Goal: Transaction & Acquisition: Subscribe to service/newsletter

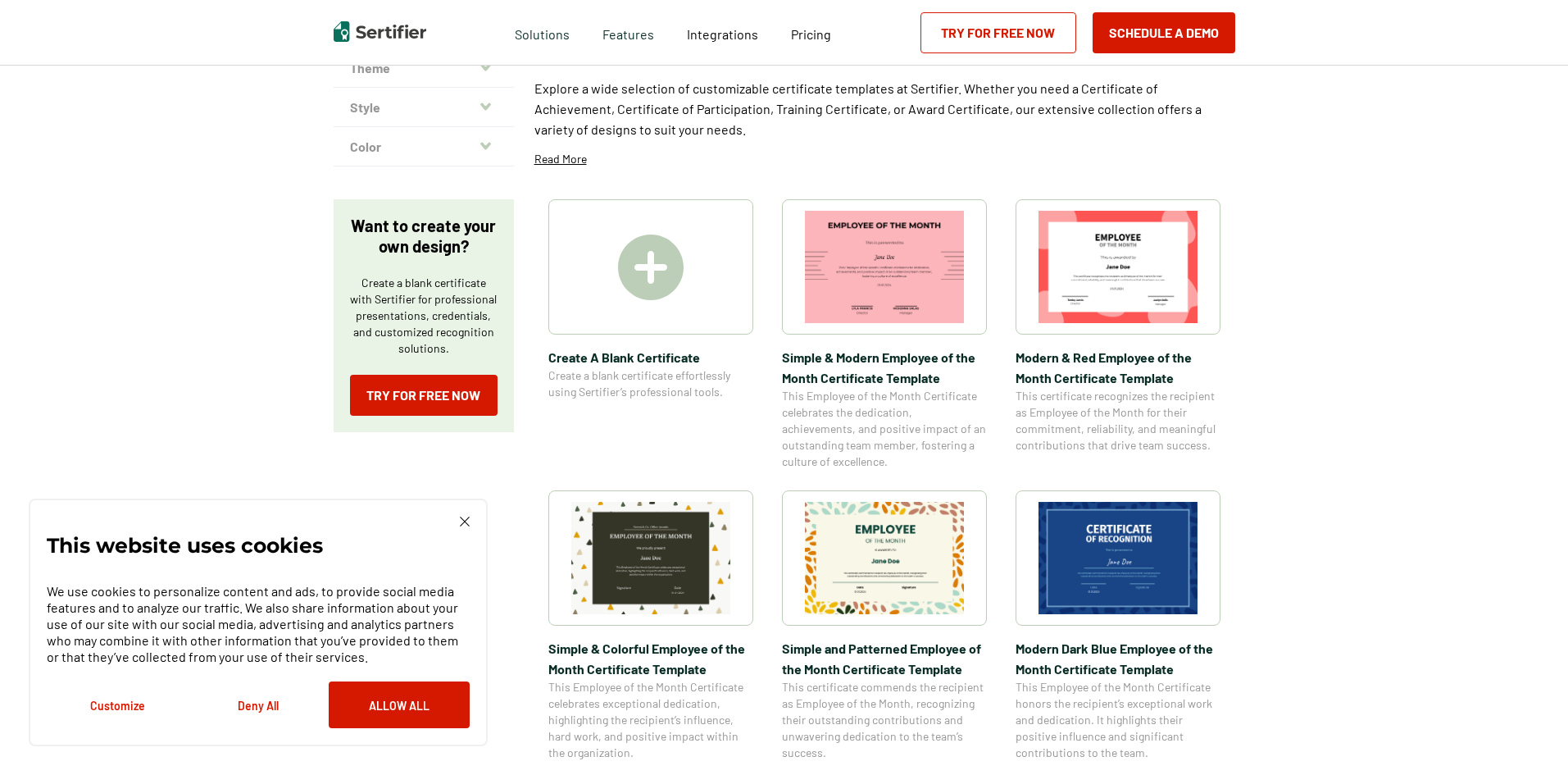
scroll to position [82, 0]
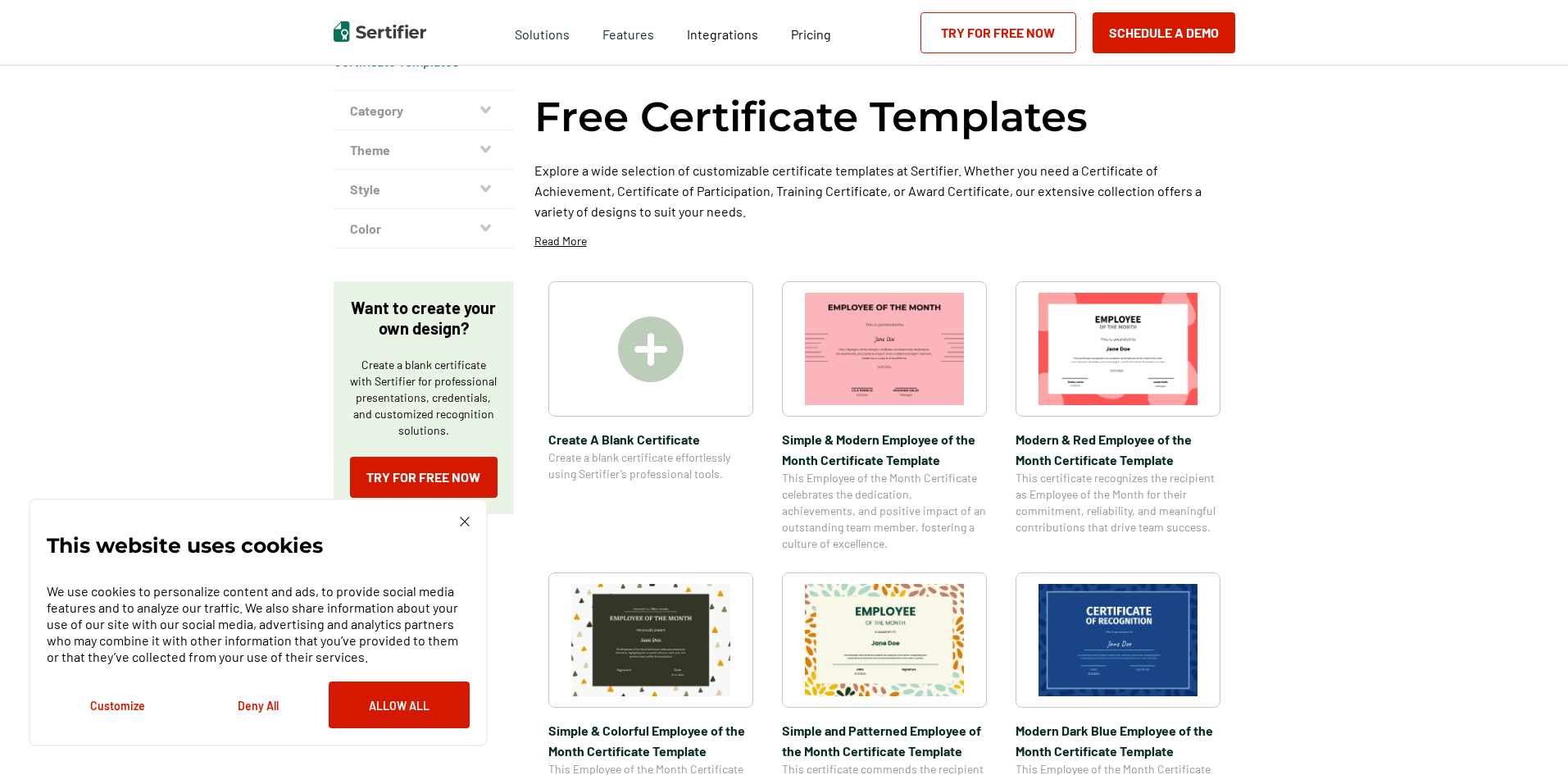
click at [648, 368] on img at bounding box center [651, 349] width 65 height 65
click at [885, 388] on img at bounding box center [885, 348] width 159 height 113
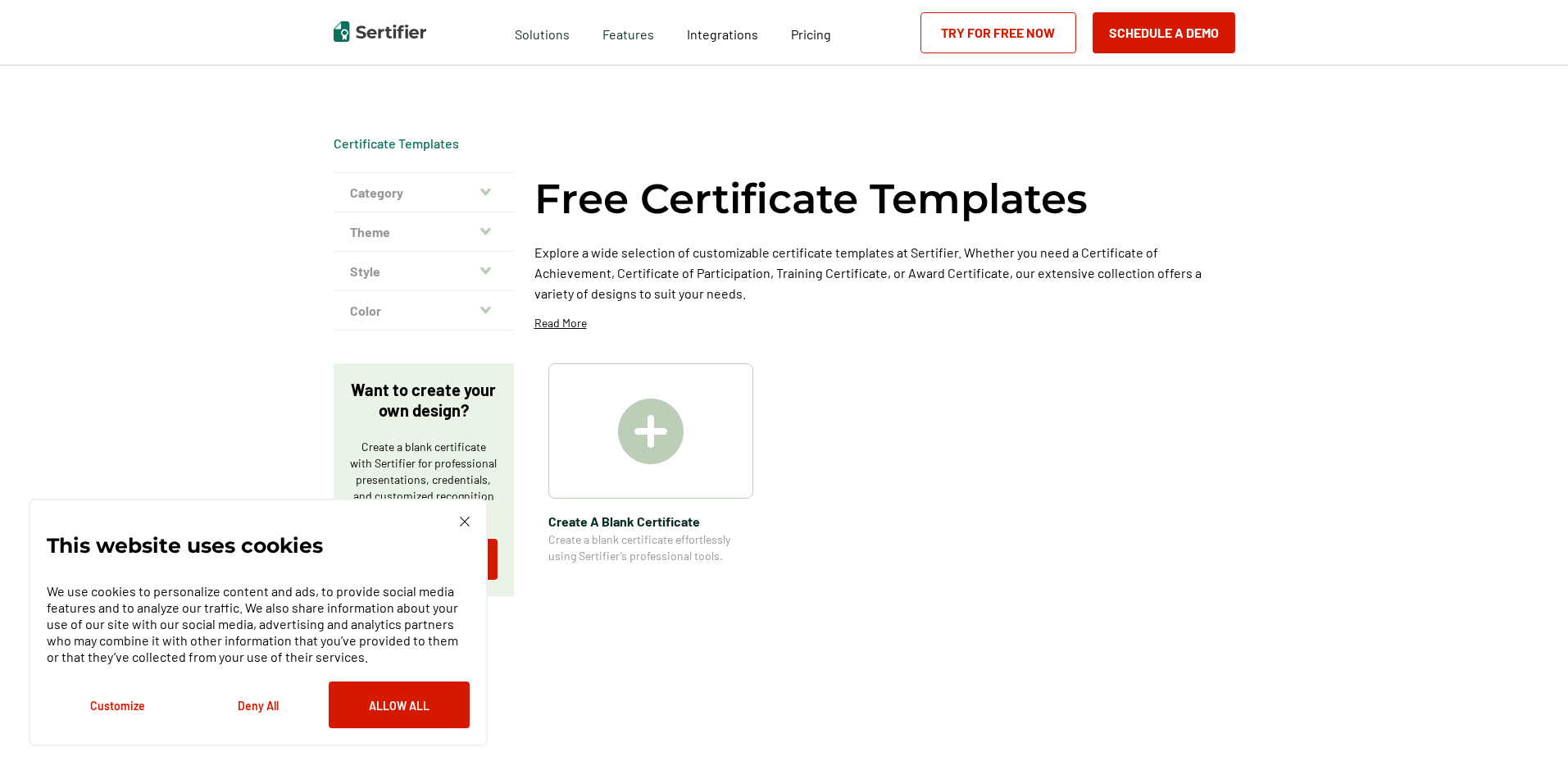
scroll to position [82, 0]
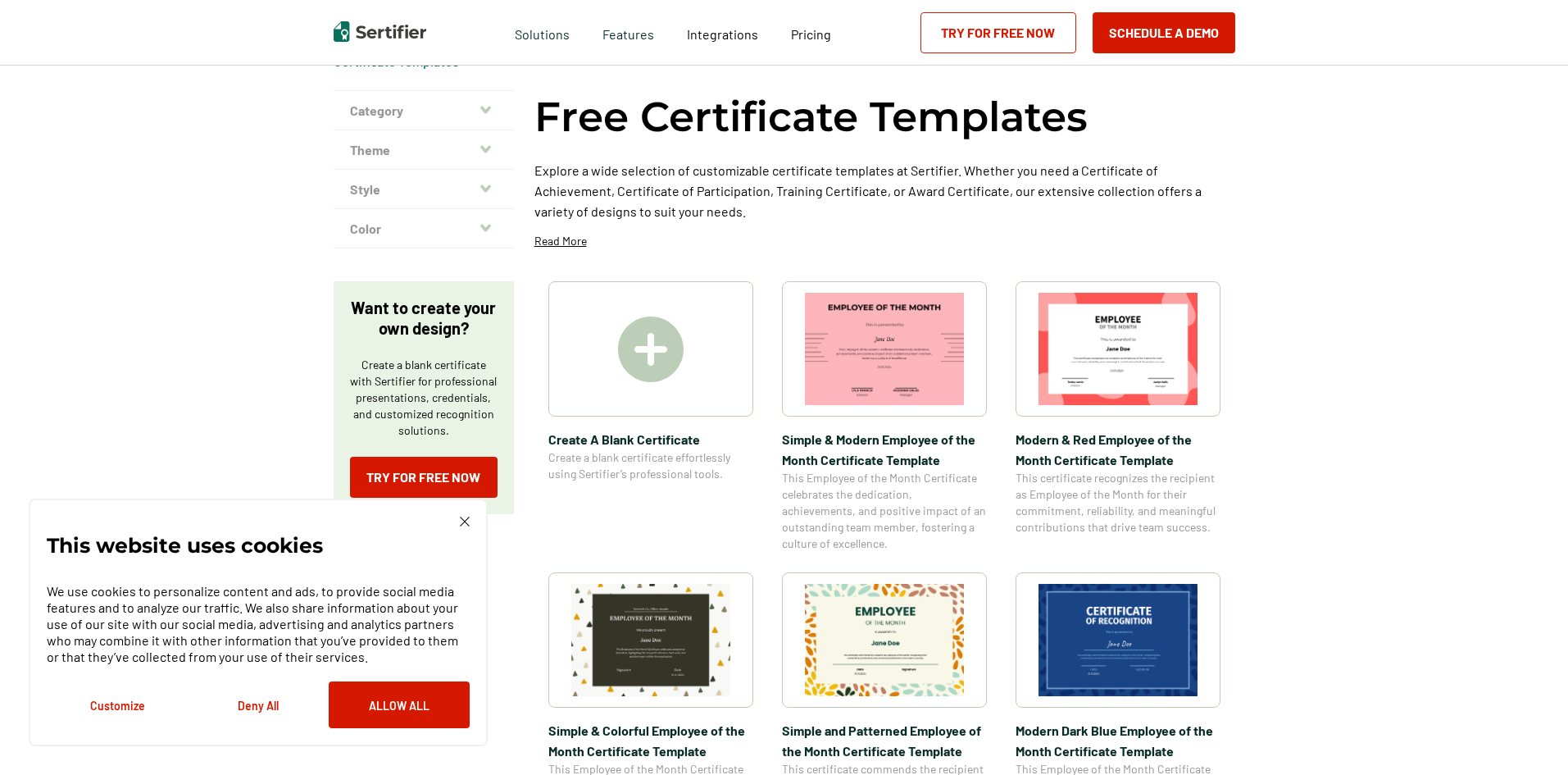
click at [1110, 622] on img at bounding box center [1117, 640] width 159 height 113
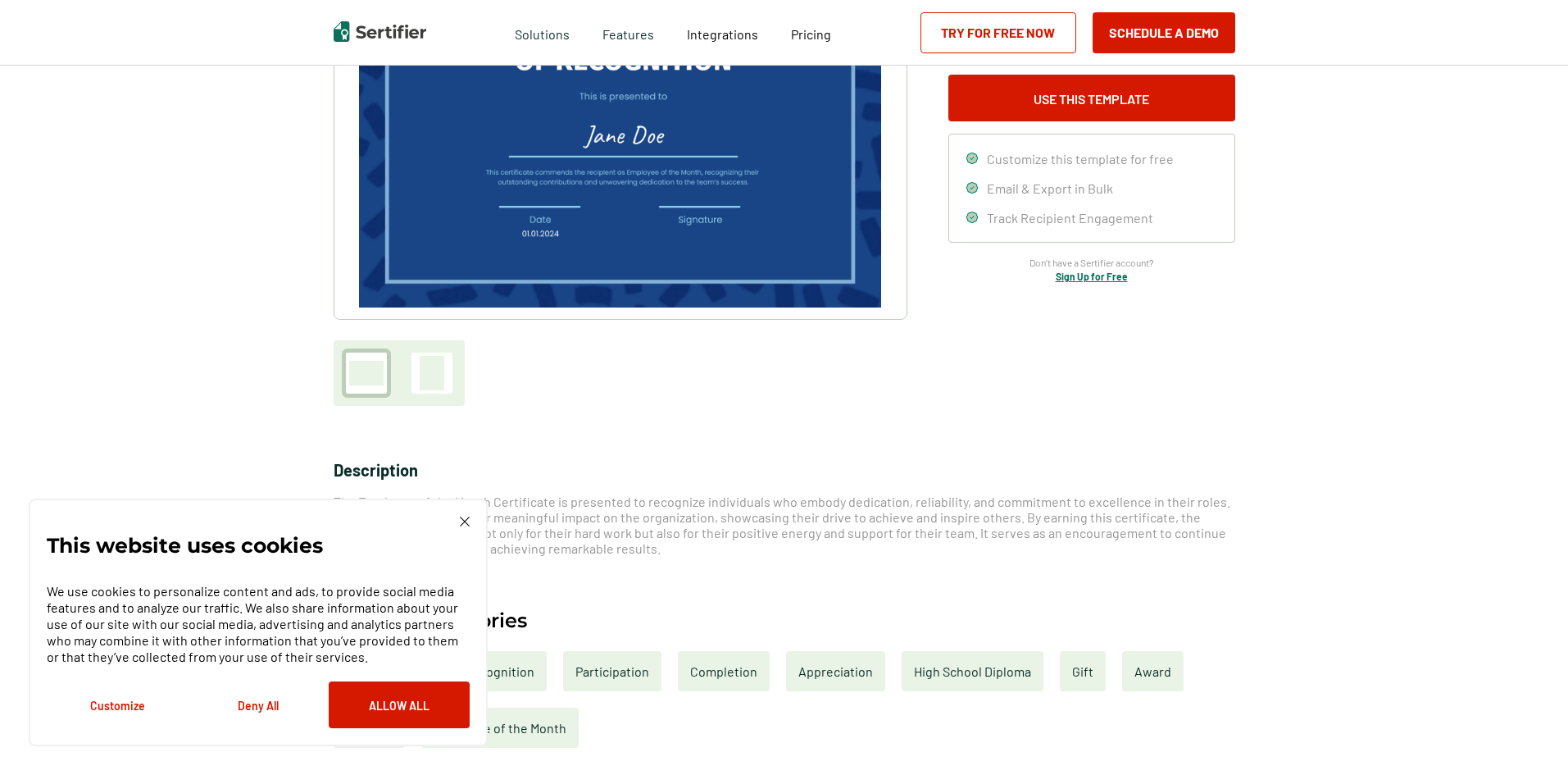
drag, startPoint x: 601, startPoint y: 372, endPoint x: 627, endPoint y: 366, distance: 26.7
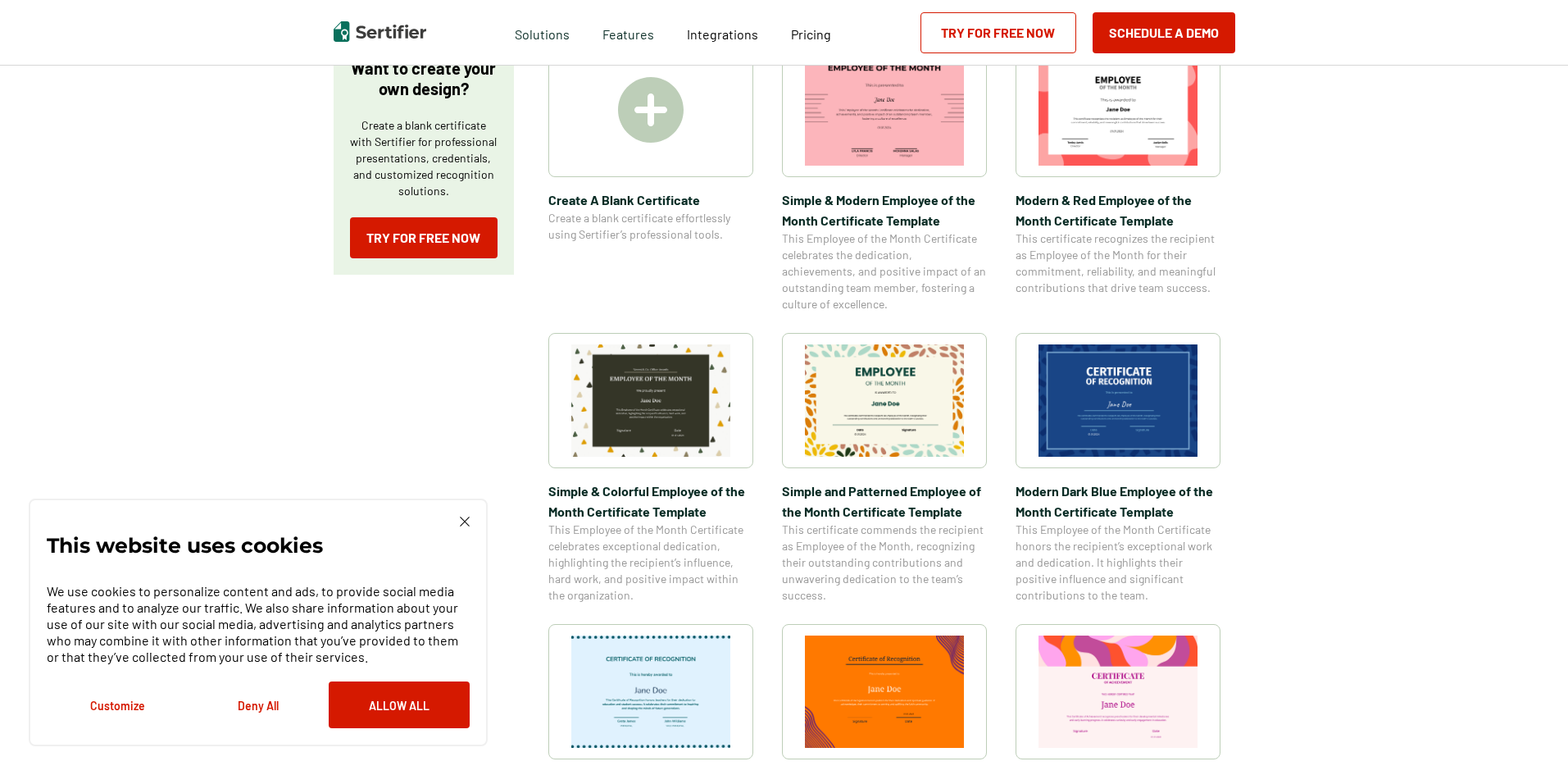
scroll to position [410, 0]
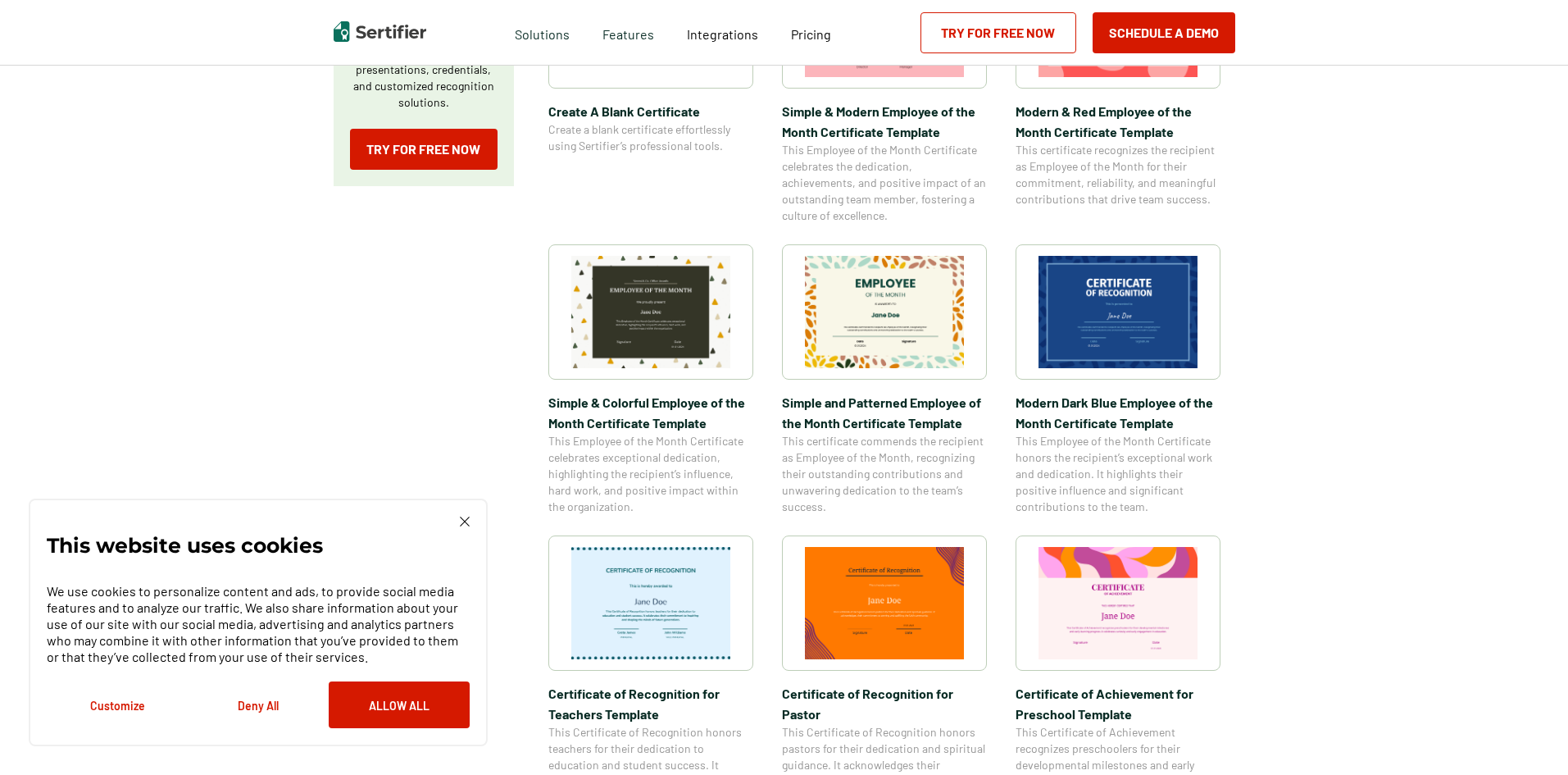
click at [603, 591] on img at bounding box center [651, 603] width 159 height 113
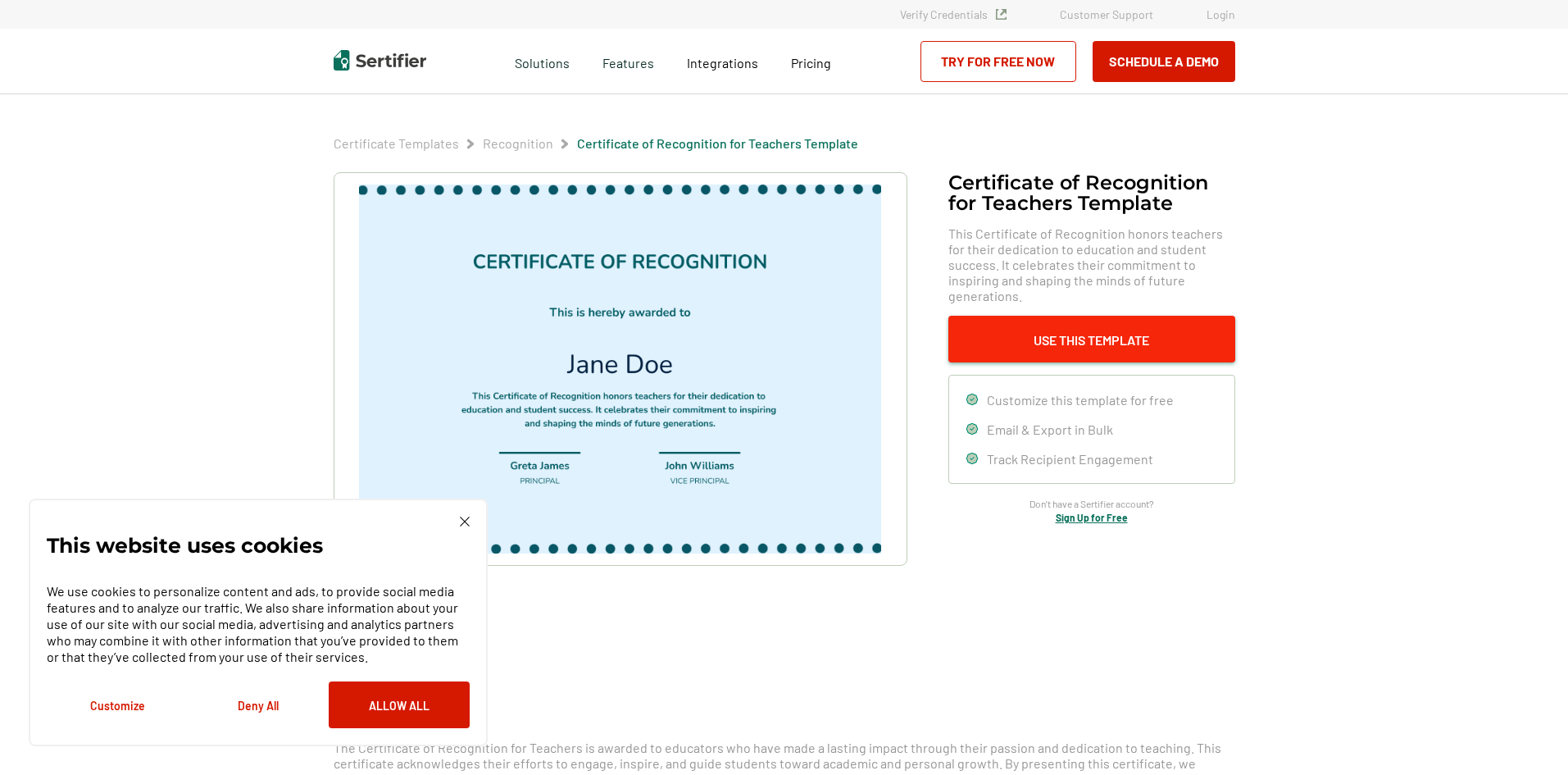
click at [1108, 330] on button "Use This Template" at bounding box center [1092, 339] width 287 height 47
click at [1191, 339] on button "Use This Template" at bounding box center [1092, 339] width 287 height 47
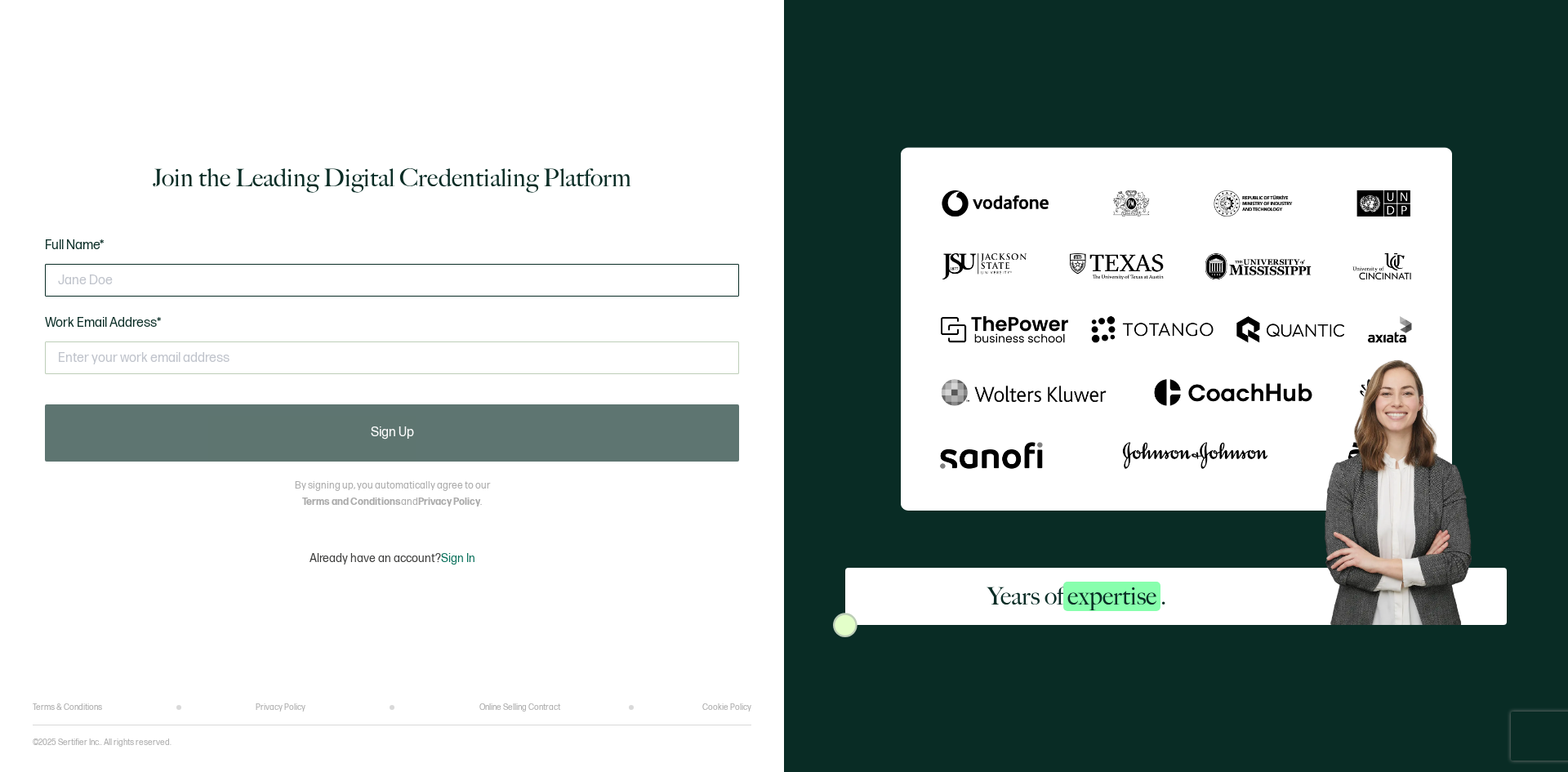
click at [424, 287] on input "text" at bounding box center [392, 279] width 694 height 32
type input "DAHEALIA DEFOE"
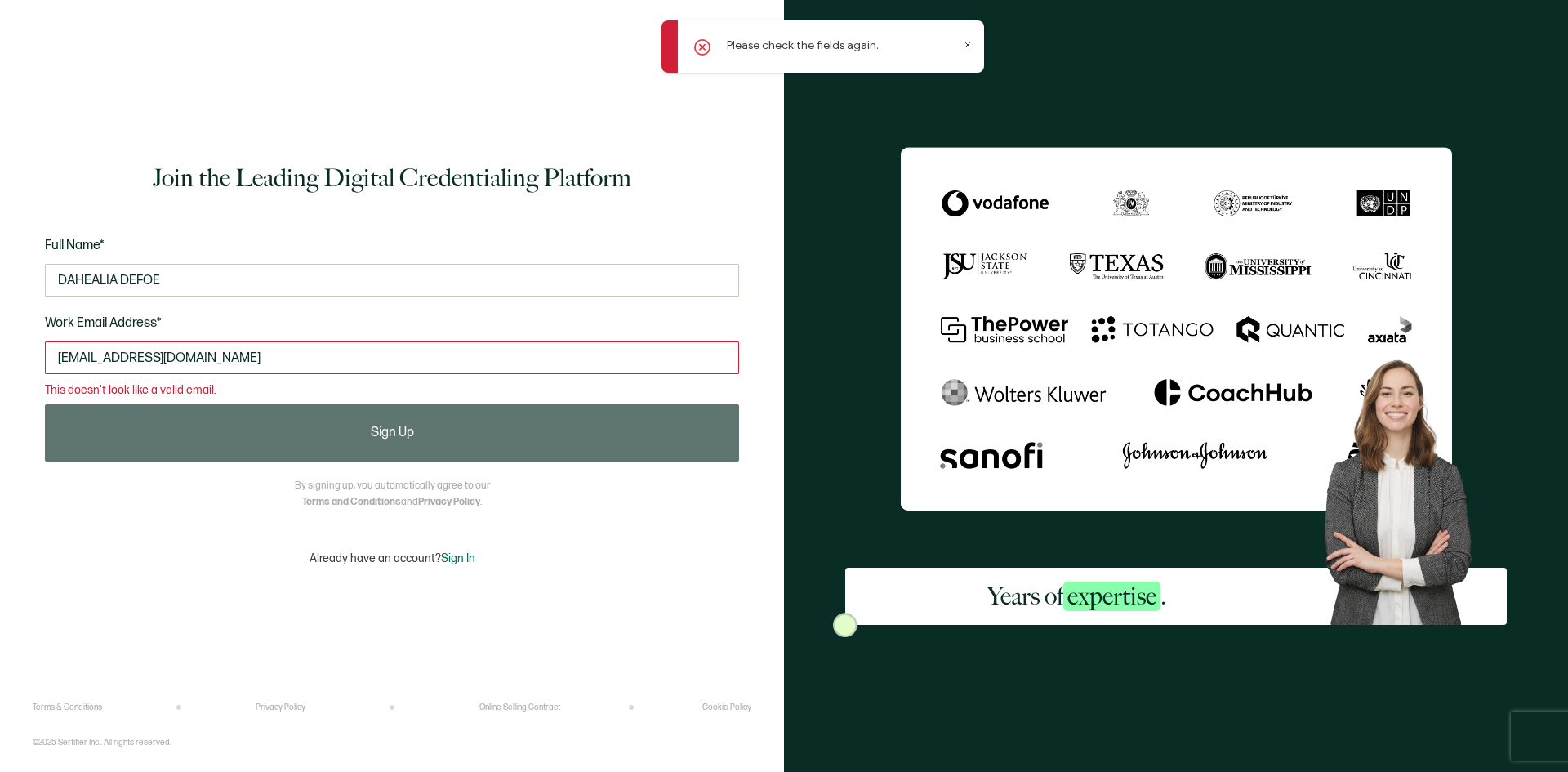
click at [302, 358] on input "DDEFOE@POMPANOBEACHAL.COM" at bounding box center [392, 357] width 694 height 32
drag, startPoint x: 289, startPoint y: 358, endPoint x: -224, endPoint y: 252, distance: 523.8
click at [0, 252] on html "Please check the fields again. Join the Leading Digital Credentialing Platform …" at bounding box center [784, 386] width 1568 height 772
type input "dahealia@aol.com"
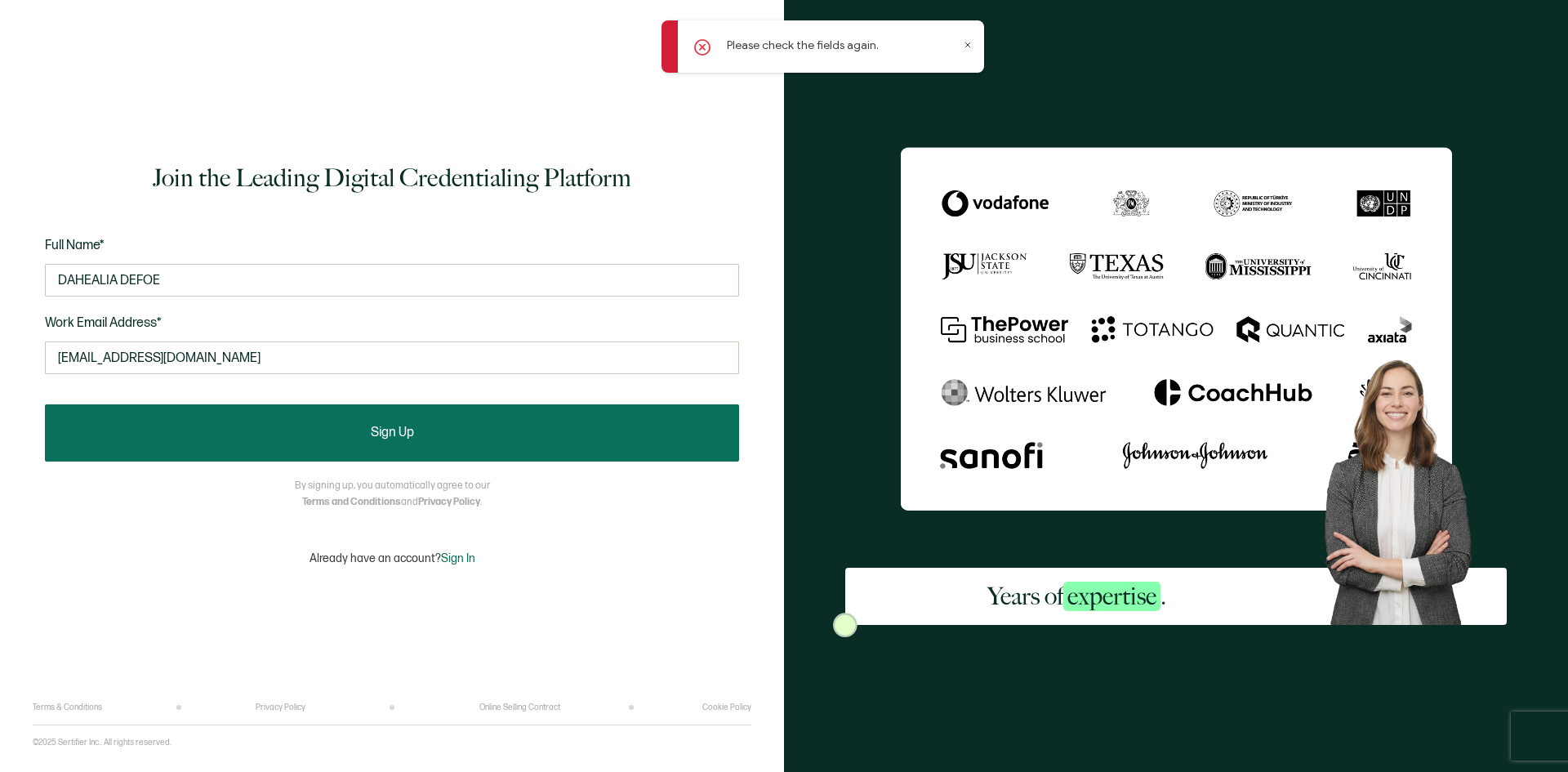
click at [442, 448] on button "Sign Up" at bounding box center [392, 433] width 694 height 58
click at [512, 440] on button "Sign Up" at bounding box center [392, 433] width 694 height 58
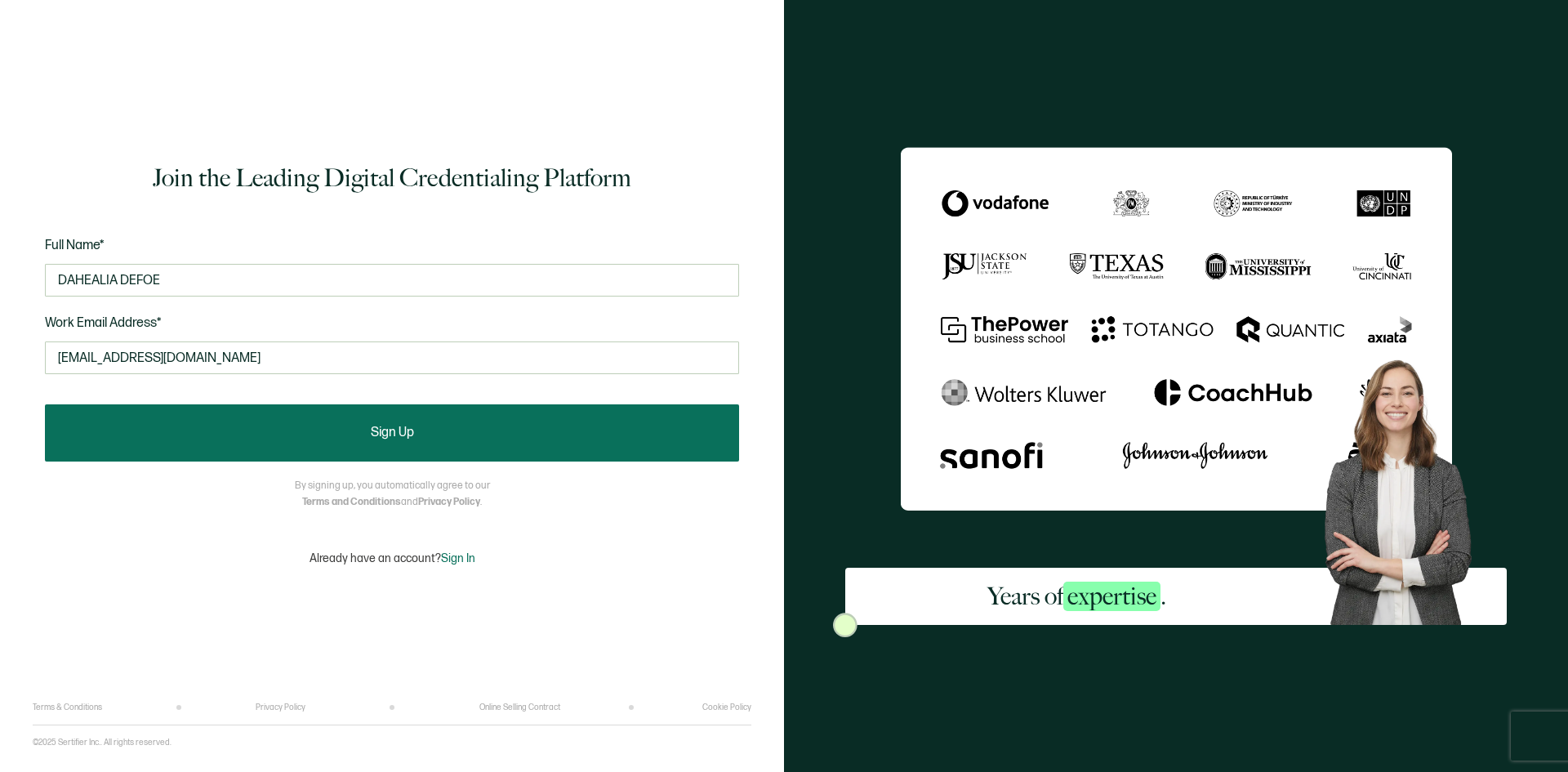
click at [529, 432] on button "Sign Up" at bounding box center [392, 433] width 694 height 58
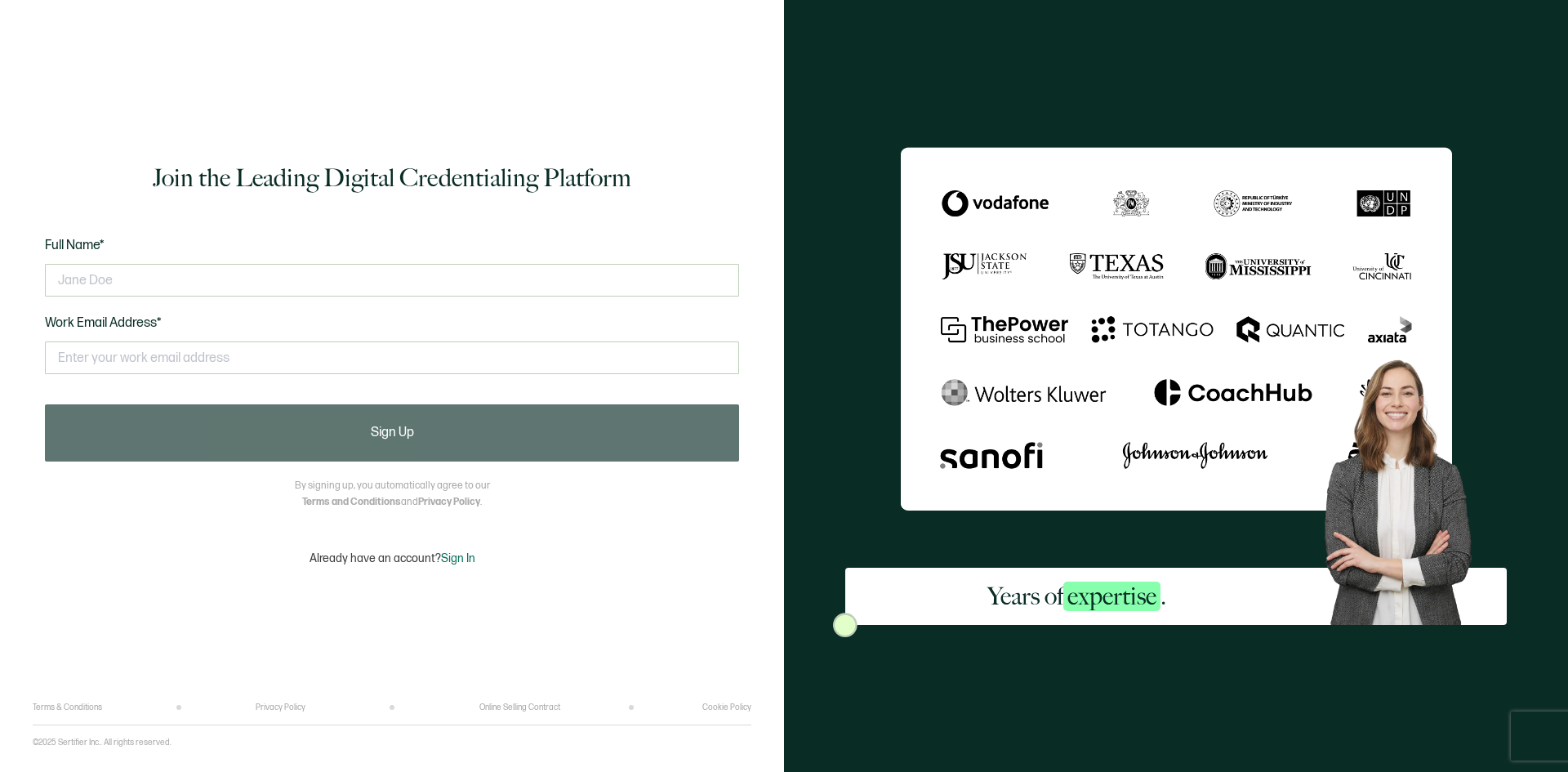
click at [366, 251] on div "Full Name* Work Email Address* This doesn't look like a valid email." at bounding box center [392, 315] width 694 height 161
click at [353, 282] on input "text" at bounding box center [392, 279] width 694 height 32
type input "DAHEALIA DEFOE"
type input "D"
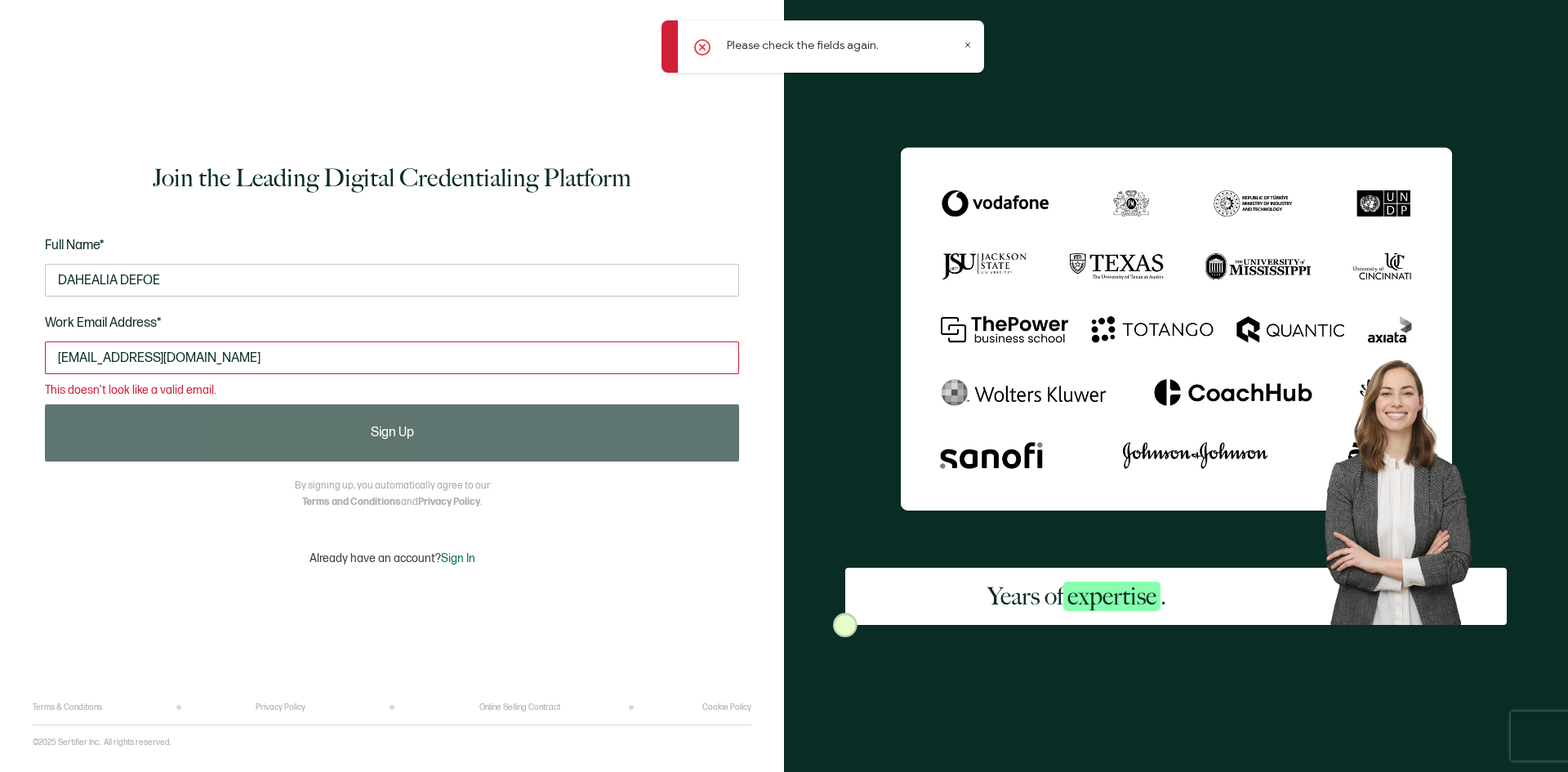
drag, startPoint x: 226, startPoint y: 341, endPoint x: -96, endPoint y: 310, distance: 323.5
click at [0, 310] on html "Please check the fields again. Join the Leading Digital Credentialing Platform …" at bounding box center [784, 386] width 1568 height 772
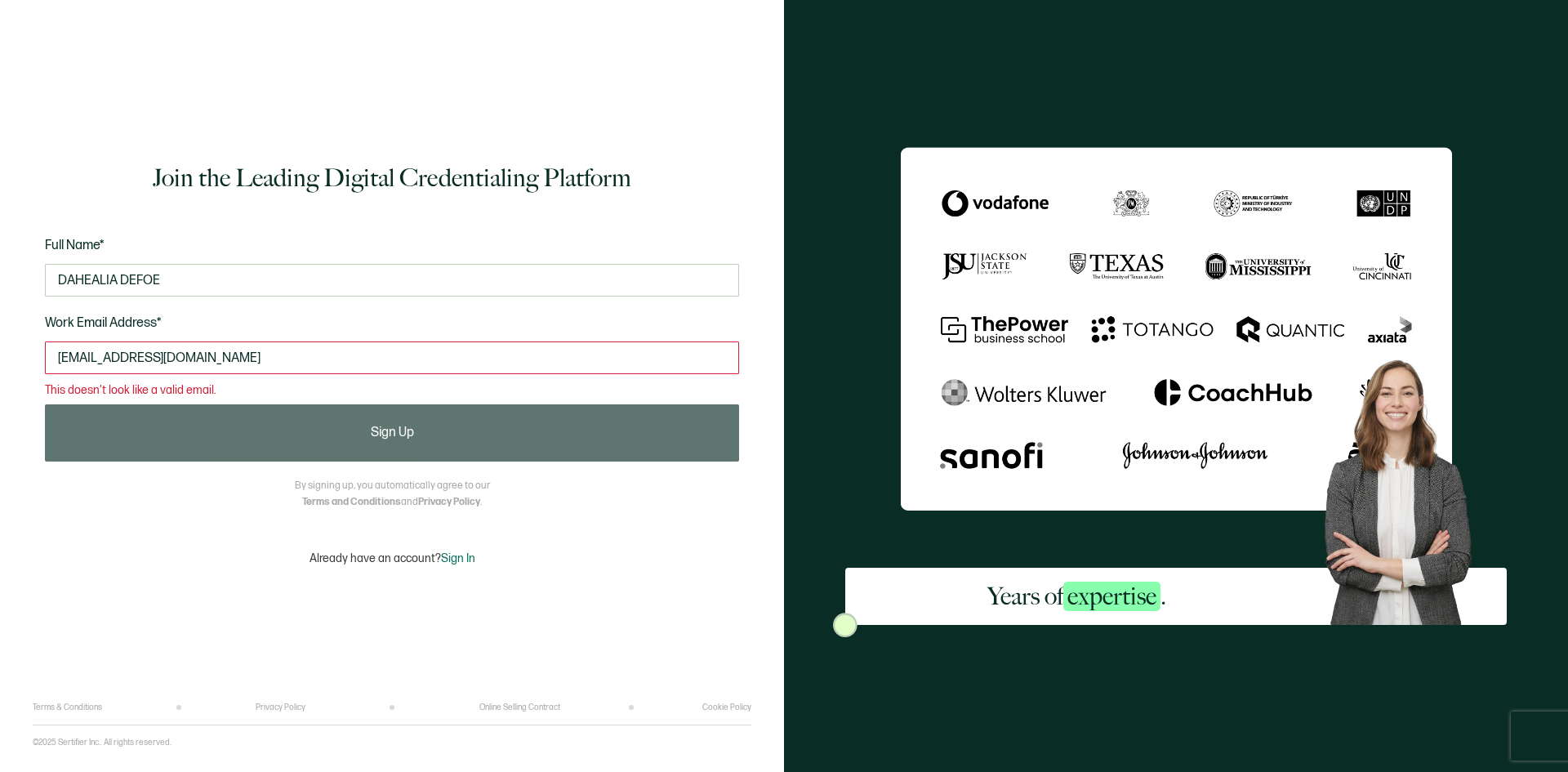
drag, startPoint x: 134, startPoint y: 341, endPoint x: -84, endPoint y: 332, distance: 218.2
click at [0, 332] on html "Join the Leading Digital Credentialing Platform Full Name* DAHEALIA DEFOE Work …" at bounding box center [784, 386] width 1568 height 772
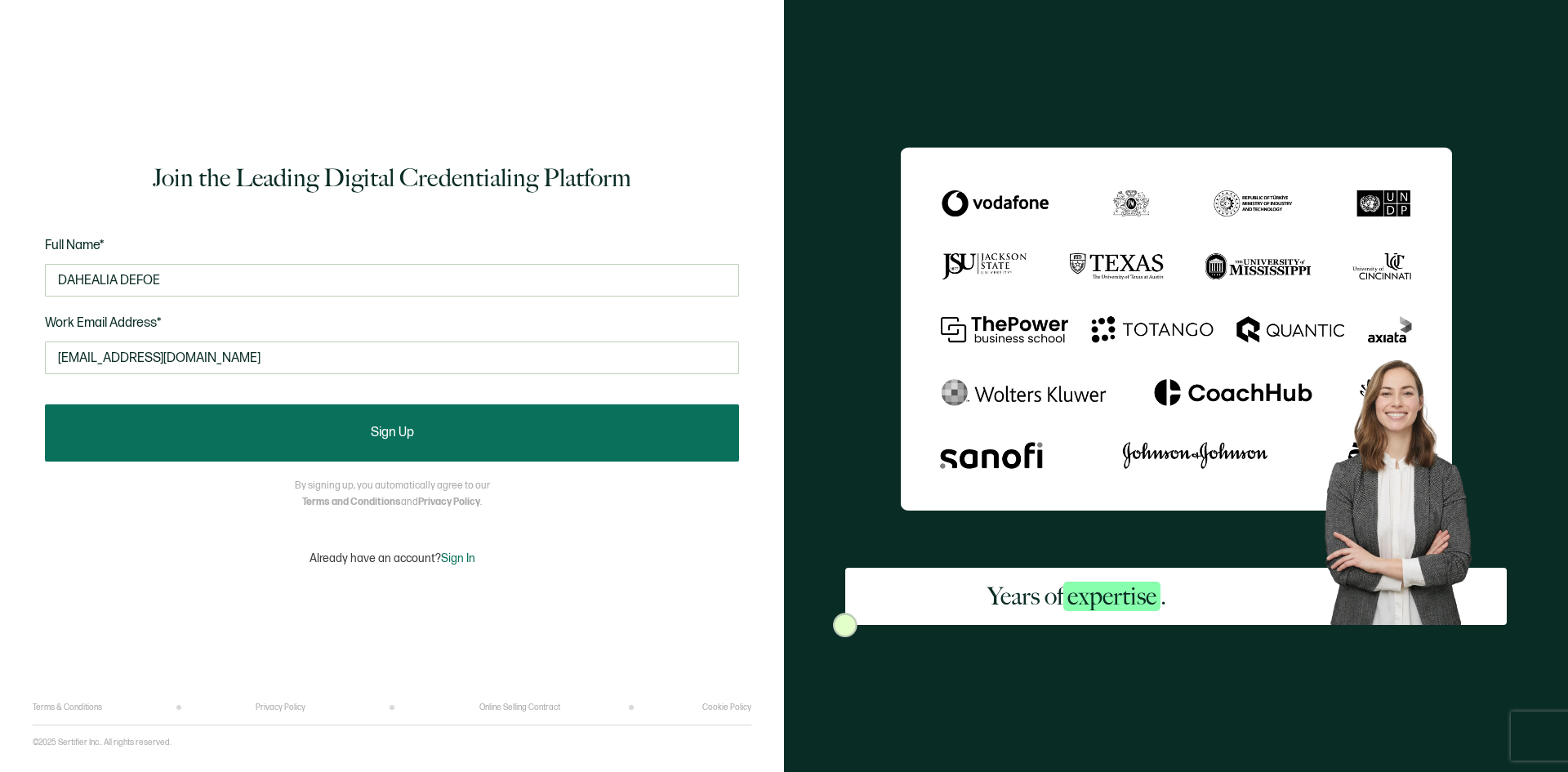
click at [373, 423] on button "Sign Up" at bounding box center [392, 433] width 694 height 58
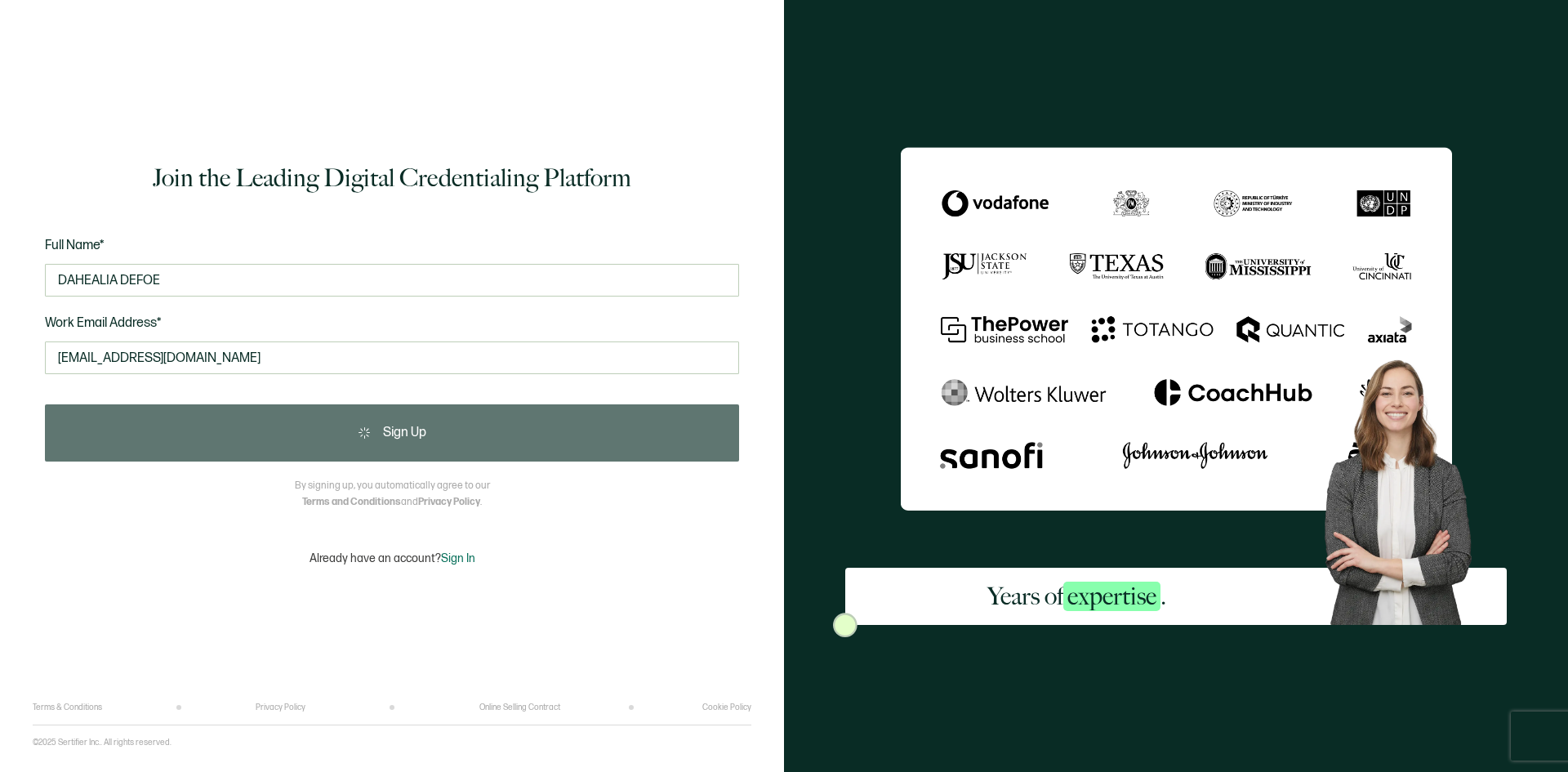
click at [369, 426] on div "Sign Up" at bounding box center [392, 433] width 694 height 58
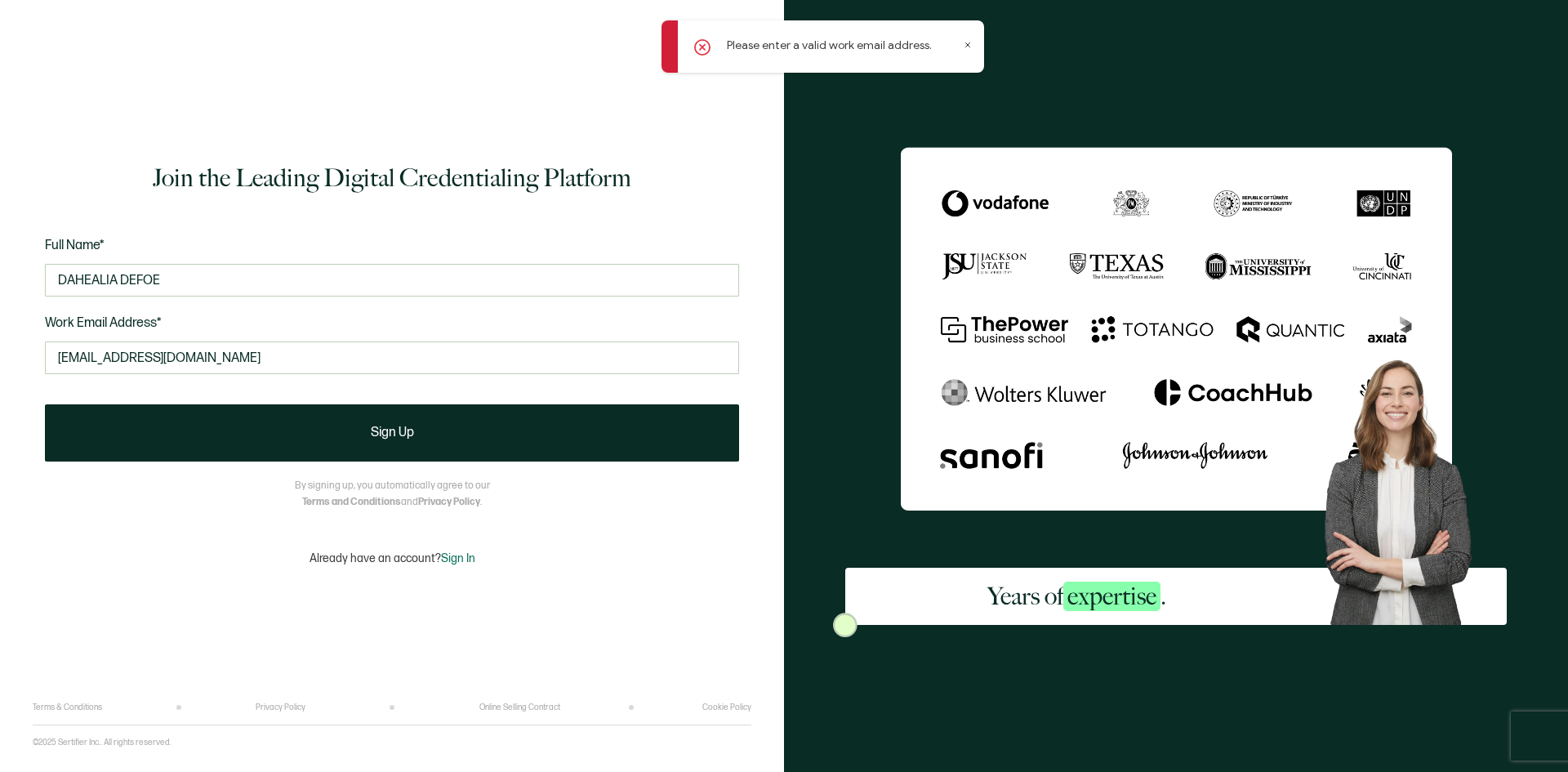
drag, startPoint x: 139, startPoint y: 363, endPoint x: -270, endPoint y: 308, distance: 412.7
click at [0, 308] on html "Please enter a valid work email address. Join the Leading Digital Credentialing…" at bounding box center [784, 386] width 1568 height 772
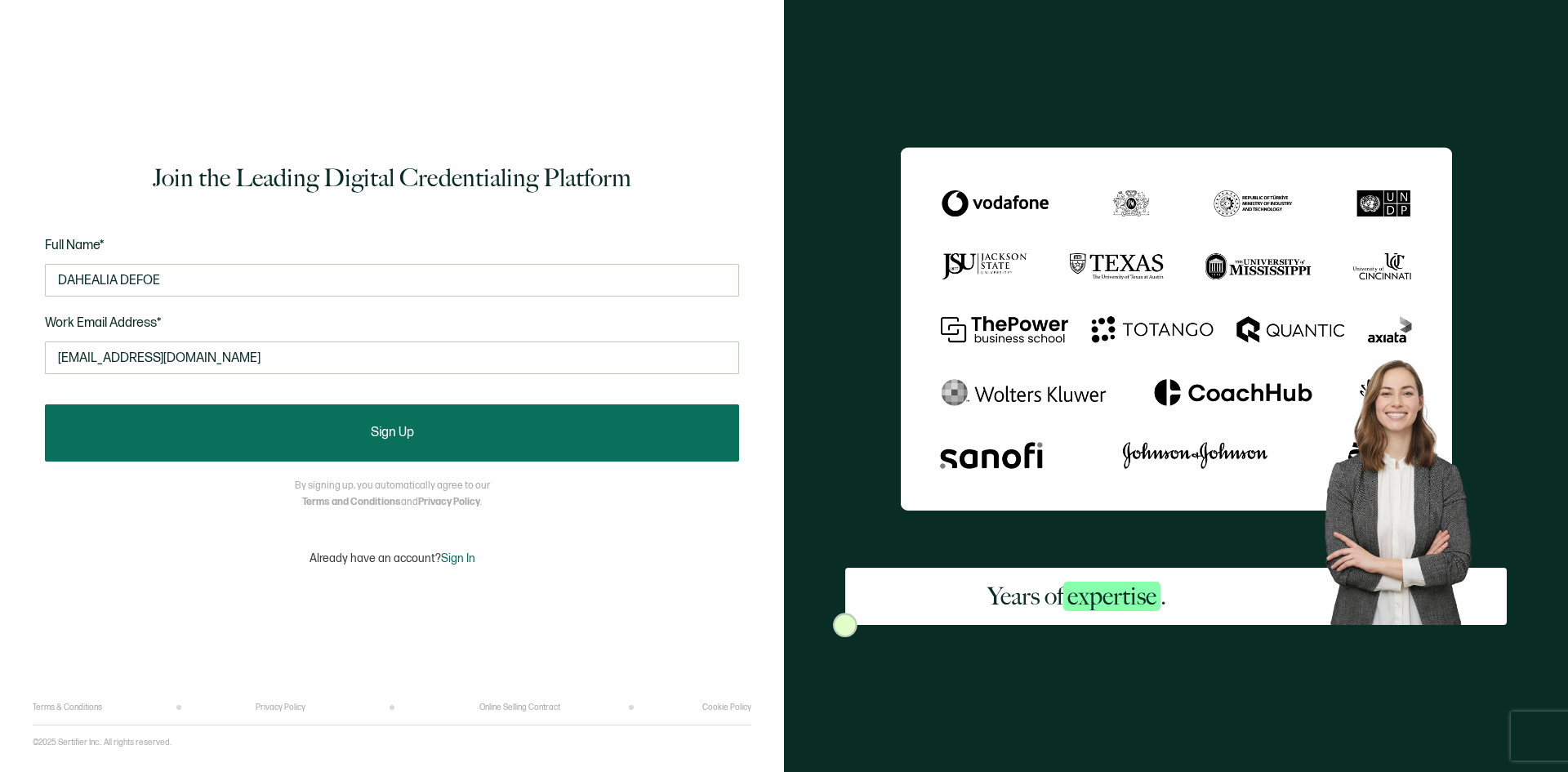
type input "ddefoe@pompanobeachal.com"
click at [563, 418] on button "Sign Up" at bounding box center [392, 433] width 694 height 58
